Goal: Task Accomplishment & Management: Use online tool/utility

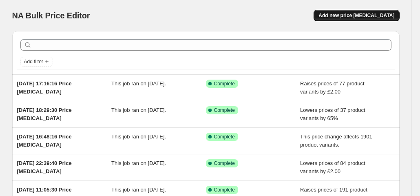
click at [351, 17] on span "Add new price [MEDICAL_DATA]" at bounding box center [357, 15] width 76 height 7
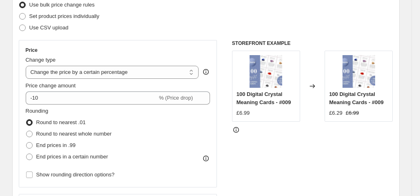
scroll to position [124, 0]
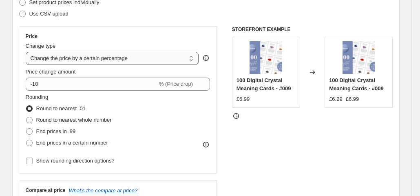
click at [105, 56] on select "Change the price to a certain amount Change the price by a certain amount Chang…" at bounding box center [112, 58] width 173 height 13
select select "no_change"
click at [27, 52] on select "Change the price to a certain amount Change the price by a certain amount Chang…" at bounding box center [112, 58] width 173 height 13
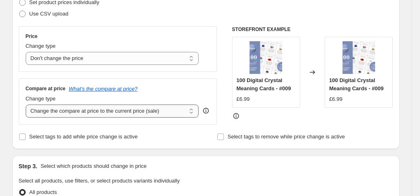
click at [93, 114] on select "Change the compare at price to the current price (sale) Change the compare at p…" at bounding box center [112, 110] width 173 height 13
select select "remove"
click at [27, 104] on select "Change the compare at price to the current price (sale) Change the compare at p…" at bounding box center [112, 110] width 173 height 13
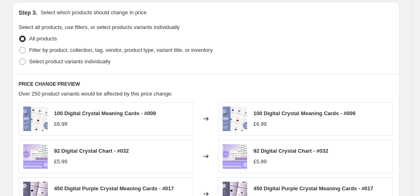
scroll to position [313, 0]
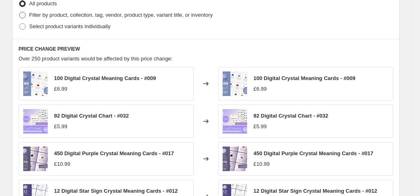
click at [74, 15] on span "Filter by product, collection, tag, vendor, product type, variant title, or inv…" at bounding box center [121, 15] width 184 height 6
click at [20, 12] on input "Filter by product, collection, tag, vendor, product type, variant title, or inv…" at bounding box center [19, 12] width 0 height 0
radio input "true"
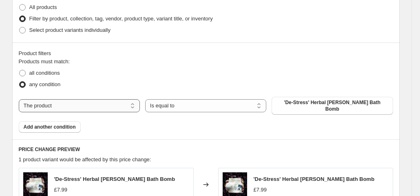
click at [119, 99] on select "The product The product's collection The product's tag The product's vendor The…" at bounding box center [79, 105] width 121 height 13
select select "collection"
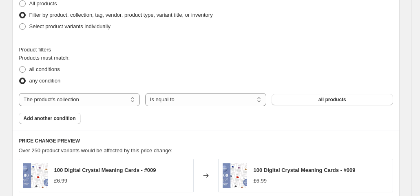
click at [327, 99] on span "all products" at bounding box center [333, 99] width 28 height 7
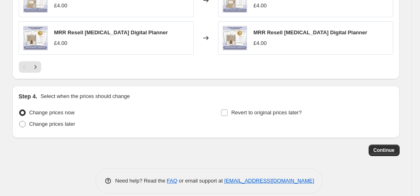
scroll to position [609, 0]
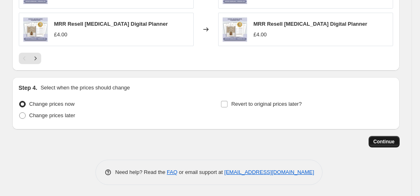
click at [387, 139] on span "Continue" at bounding box center [384, 141] width 21 height 7
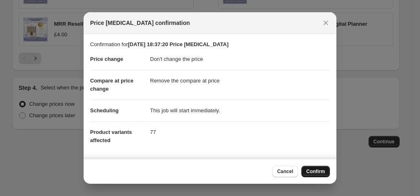
click at [317, 172] on span "Confirm" at bounding box center [316, 171] width 19 height 7
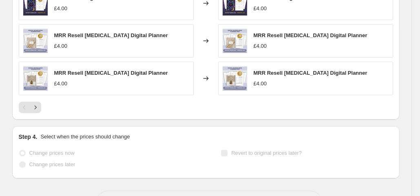
scroll to position [630, 0]
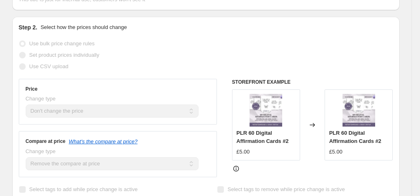
scroll to position [0, 0]
